Goal: Ask a question

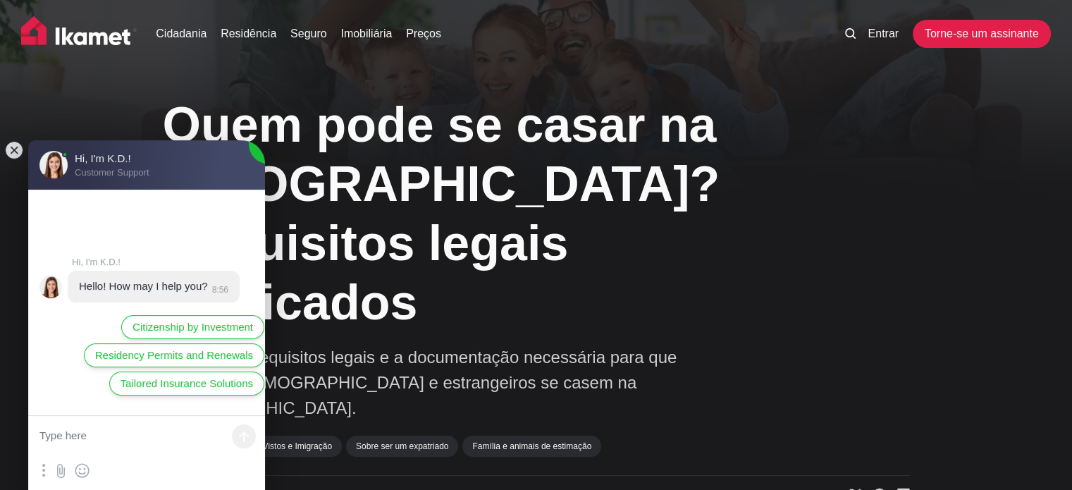
click at [130, 472] on jdiv at bounding box center [146, 453] width 237 height 74
click at [130, 459] on jdiv at bounding box center [146, 453] width 237 height 74
click at [85, 425] on textarea at bounding box center [146, 437] width 237 height 42
click at [88, 430] on textarea at bounding box center [146, 437] width 237 height 42
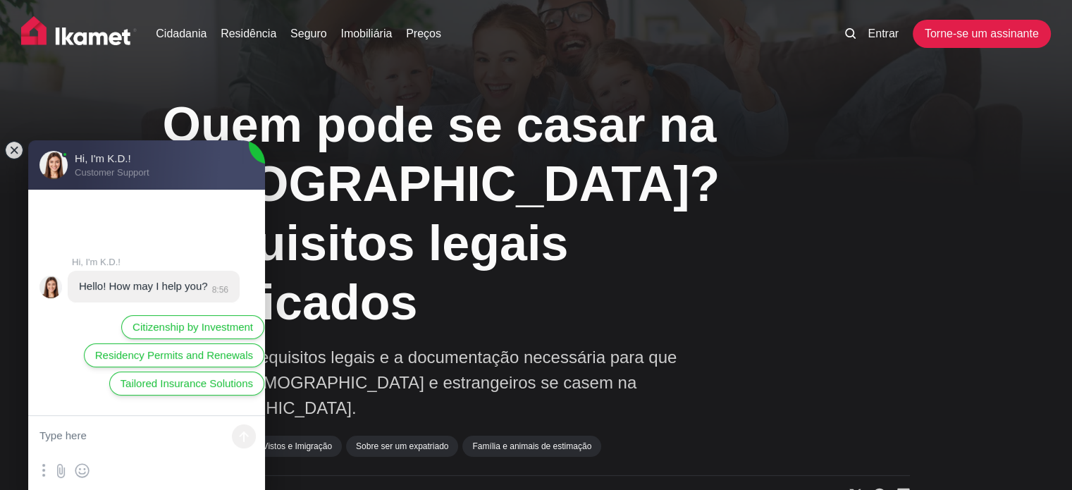
click at [99, 480] on jdiv at bounding box center [146, 453] width 237 height 74
drag, startPoint x: 98, startPoint y: 472, endPoint x: 90, endPoint y: 450, distance: 23.2
click at [92, 455] on jdiv "Download the chat log 😇 🦄 😕 😡 😈 😞 😘 😋 😥 😩 😁 😆 😉 😎 😐 😜 😮 👍 👎 😃" at bounding box center [146, 452] width 237 height 75
click at [82, 439] on textarea at bounding box center [146, 437] width 237 height 42
type textarea "o"
